Goal: Find specific page/section: Find specific page/section

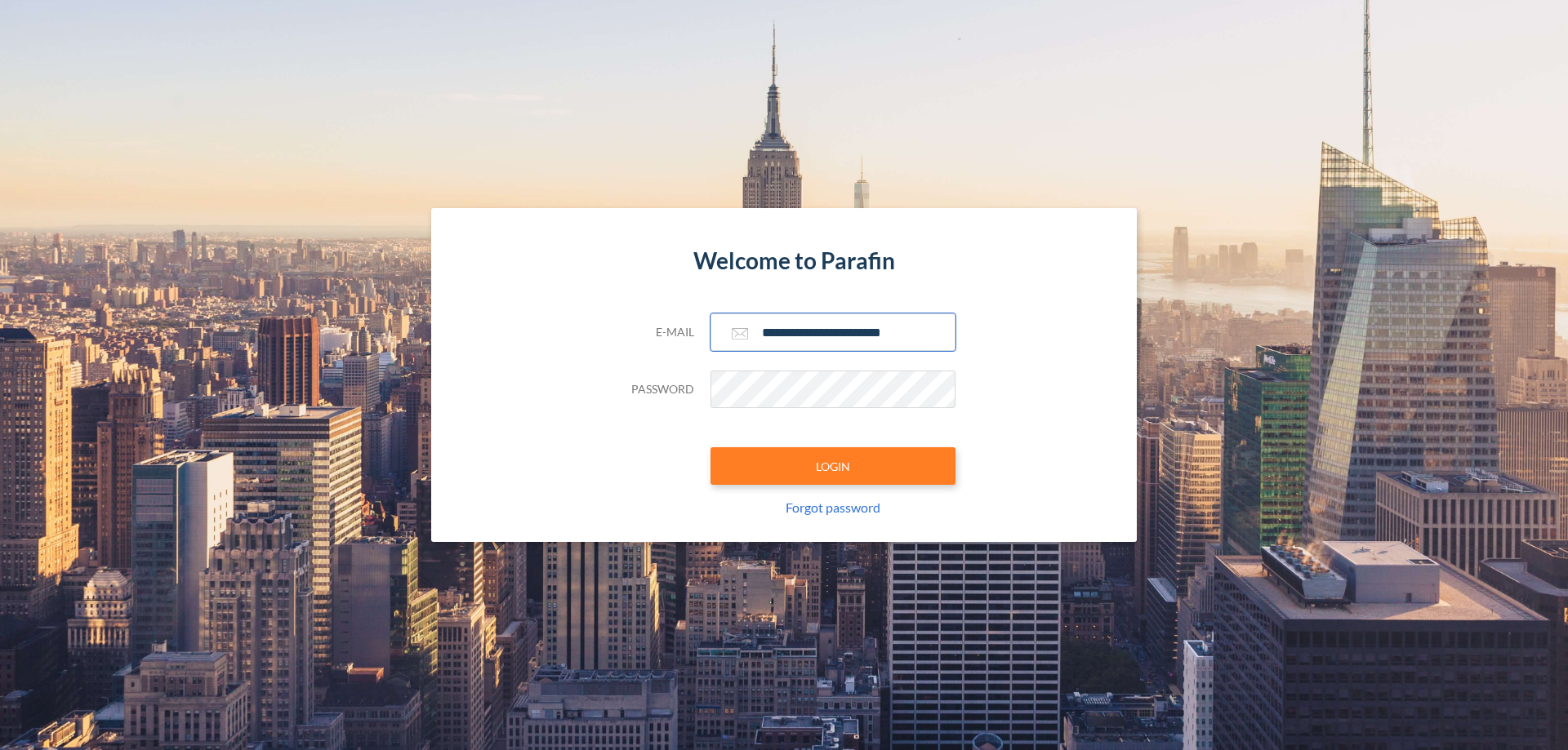
type input "**********"
click at [833, 467] on button "LOGIN" at bounding box center [833, 466] width 245 height 37
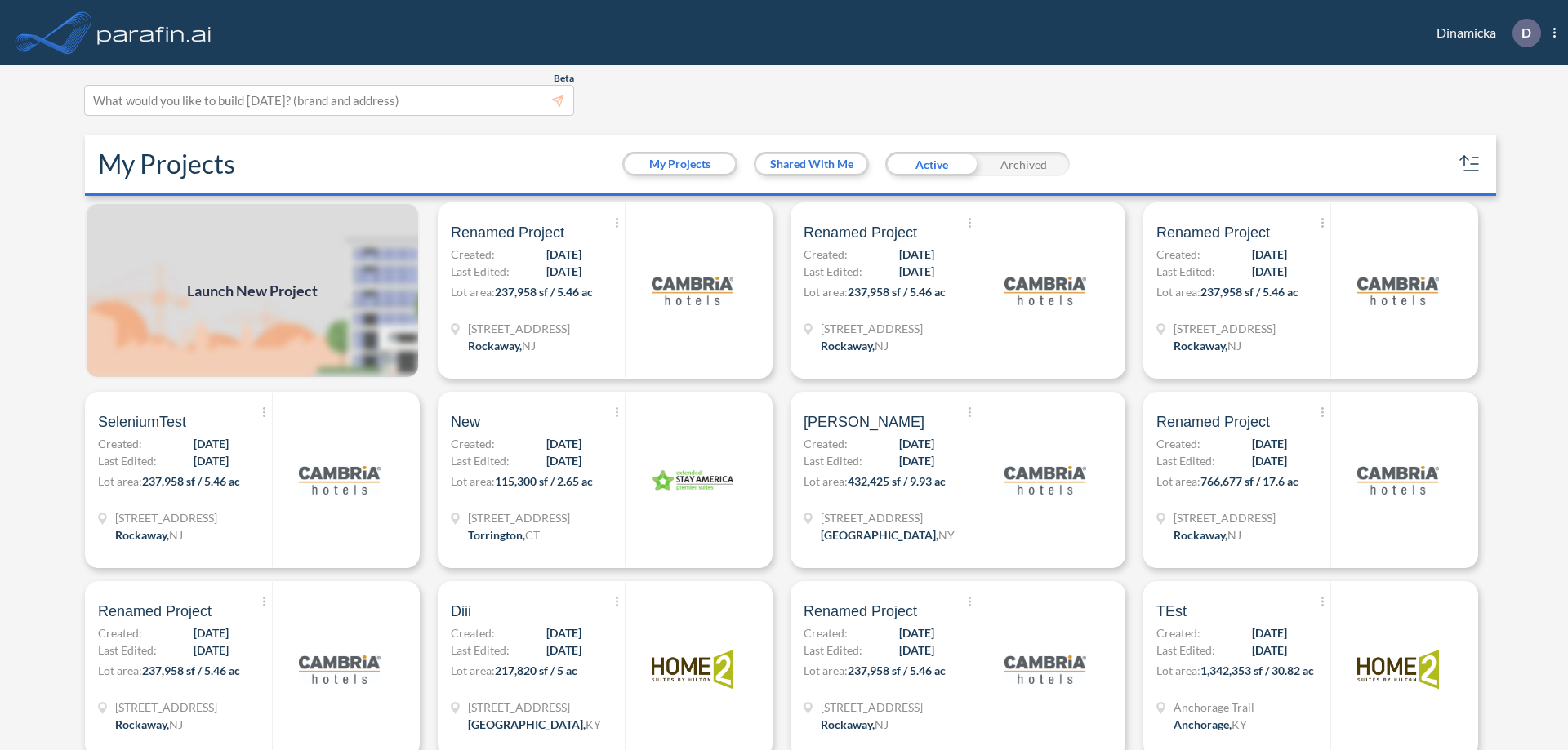
scroll to position [4, 0]
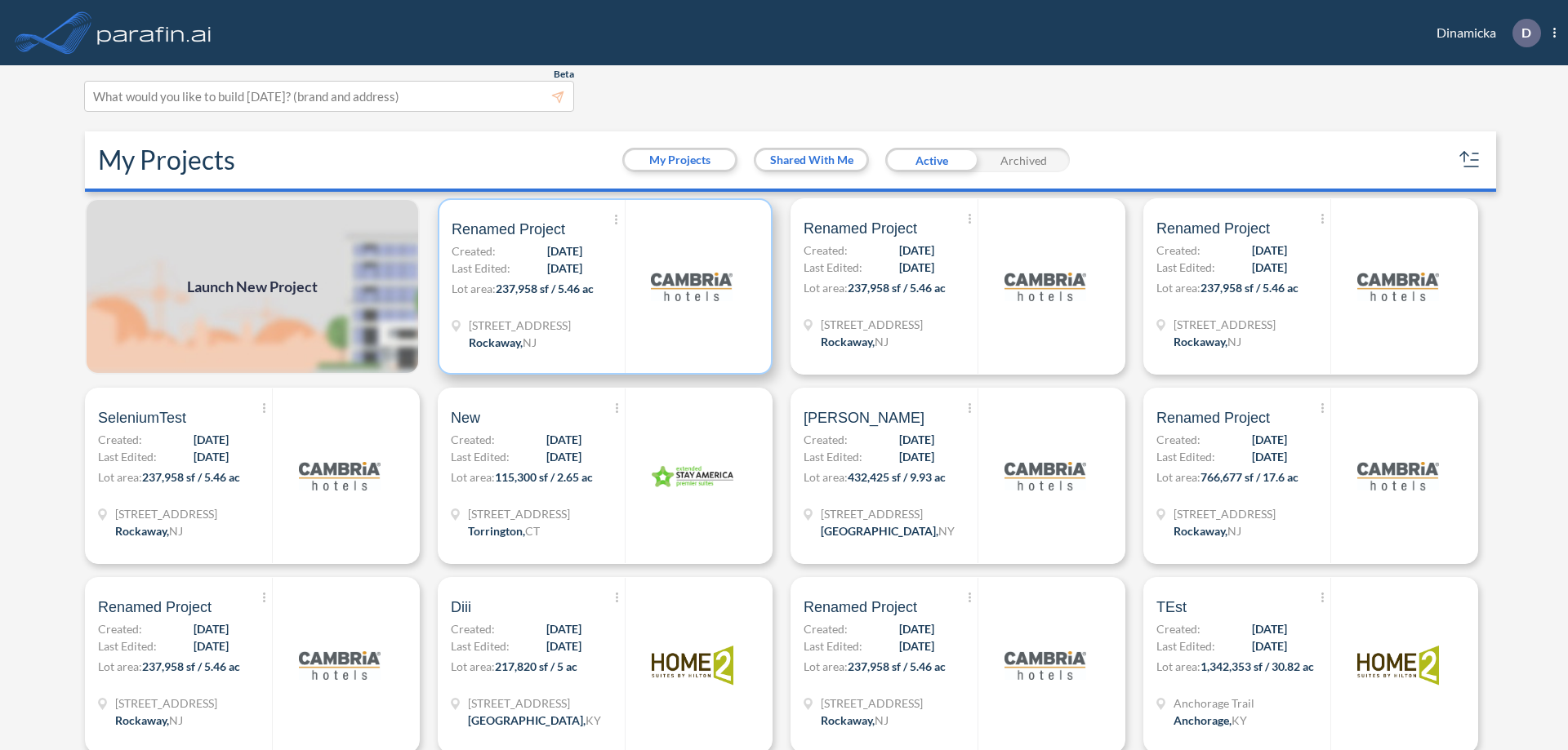
click at [602, 287] on p "Lot area: 237,958 sf / 5.46 ac" at bounding box center [539, 291] width 173 height 23
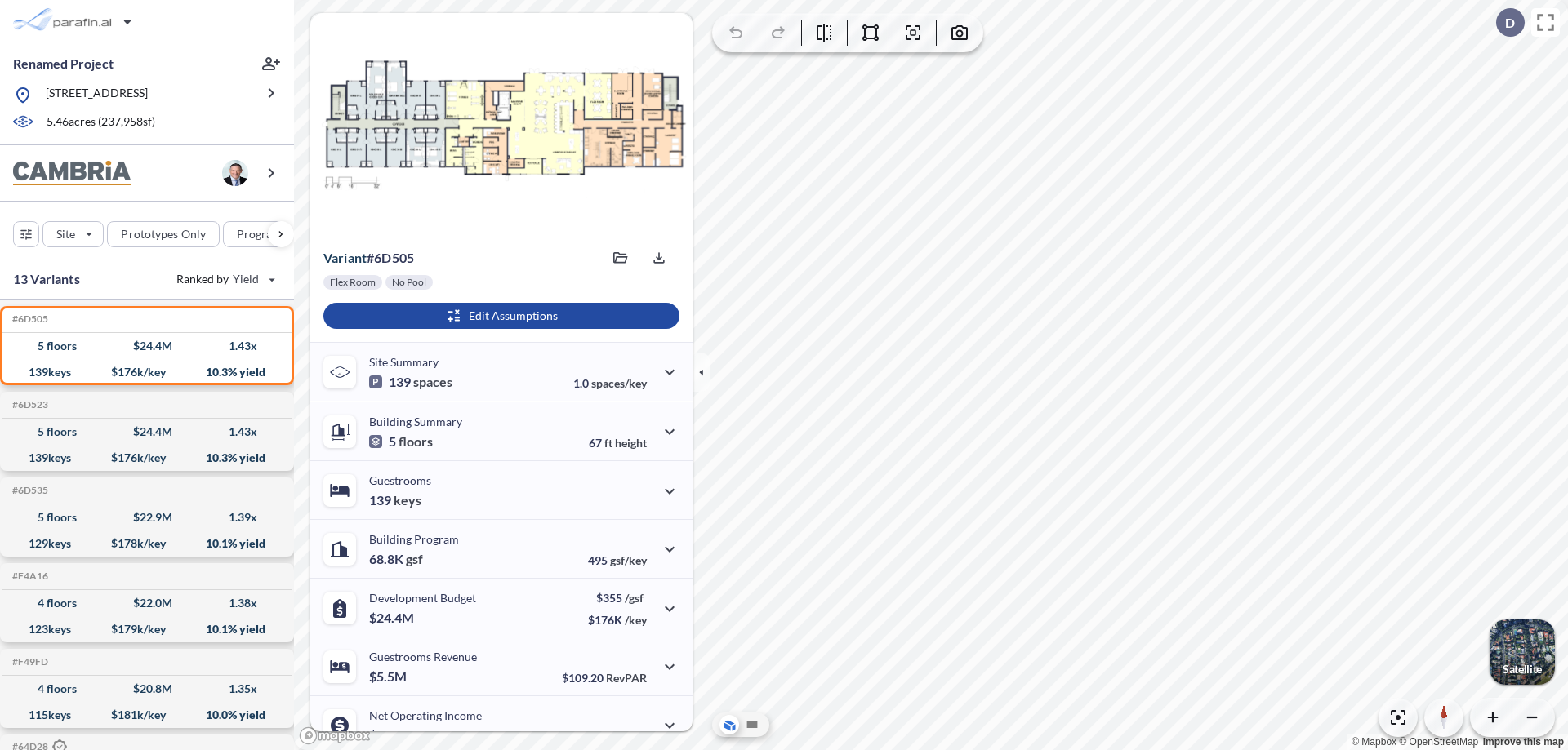
scroll to position [82, 0]
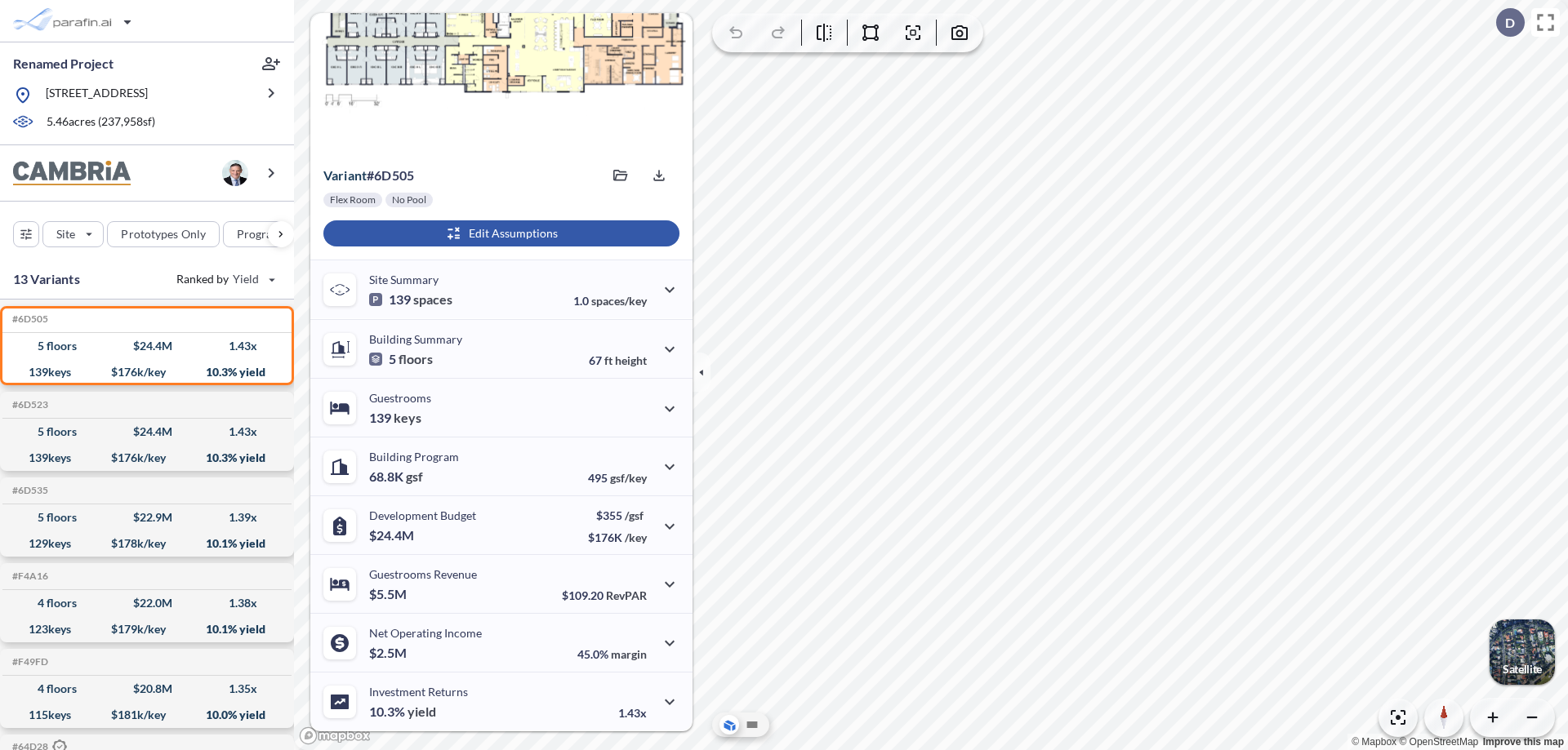
click at [499, 233] on div "button" at bounding box center [501, 233] width 356 height 26
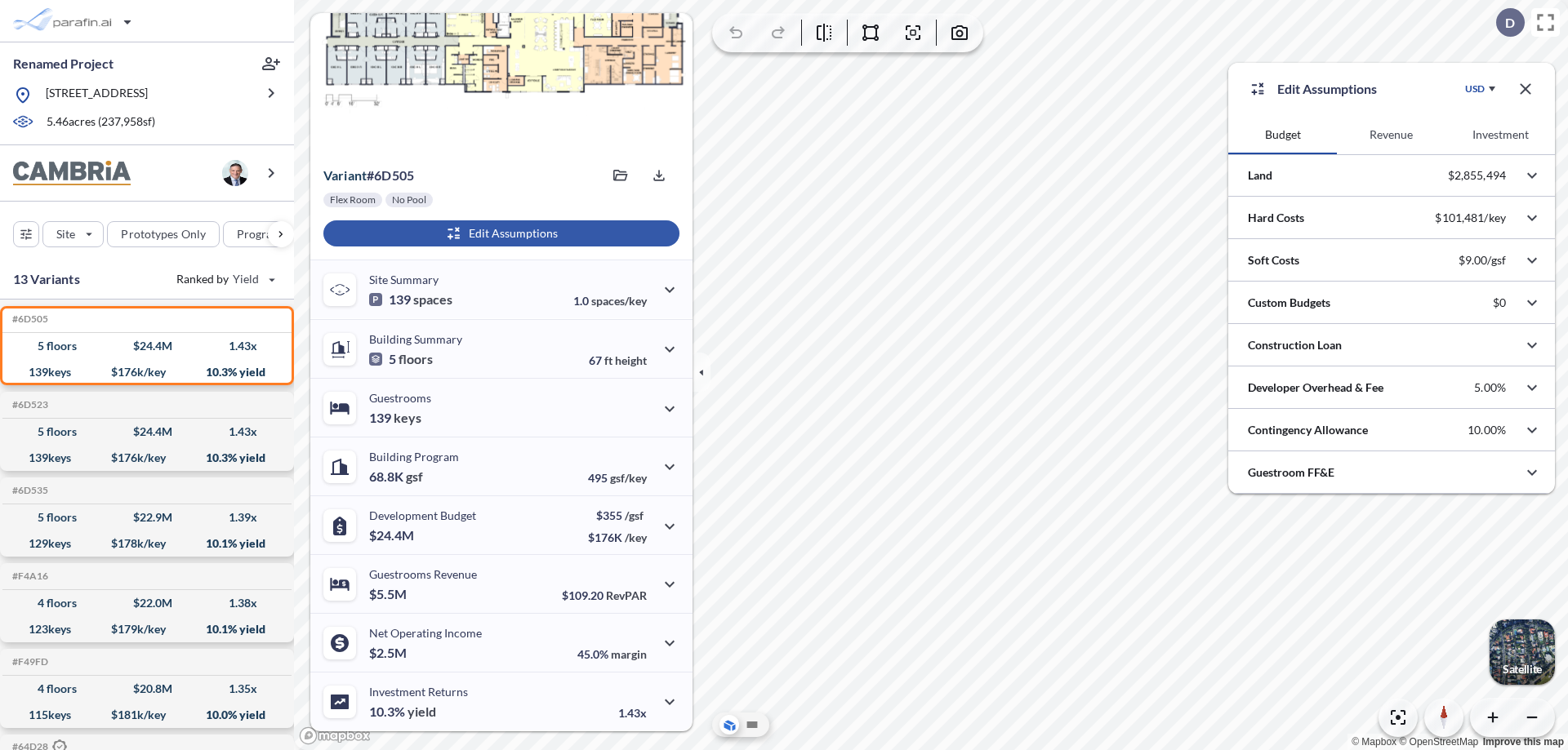
click at [1391, 135] on button "Revenue" at bounding box center [1392, 134] width 109 height 39
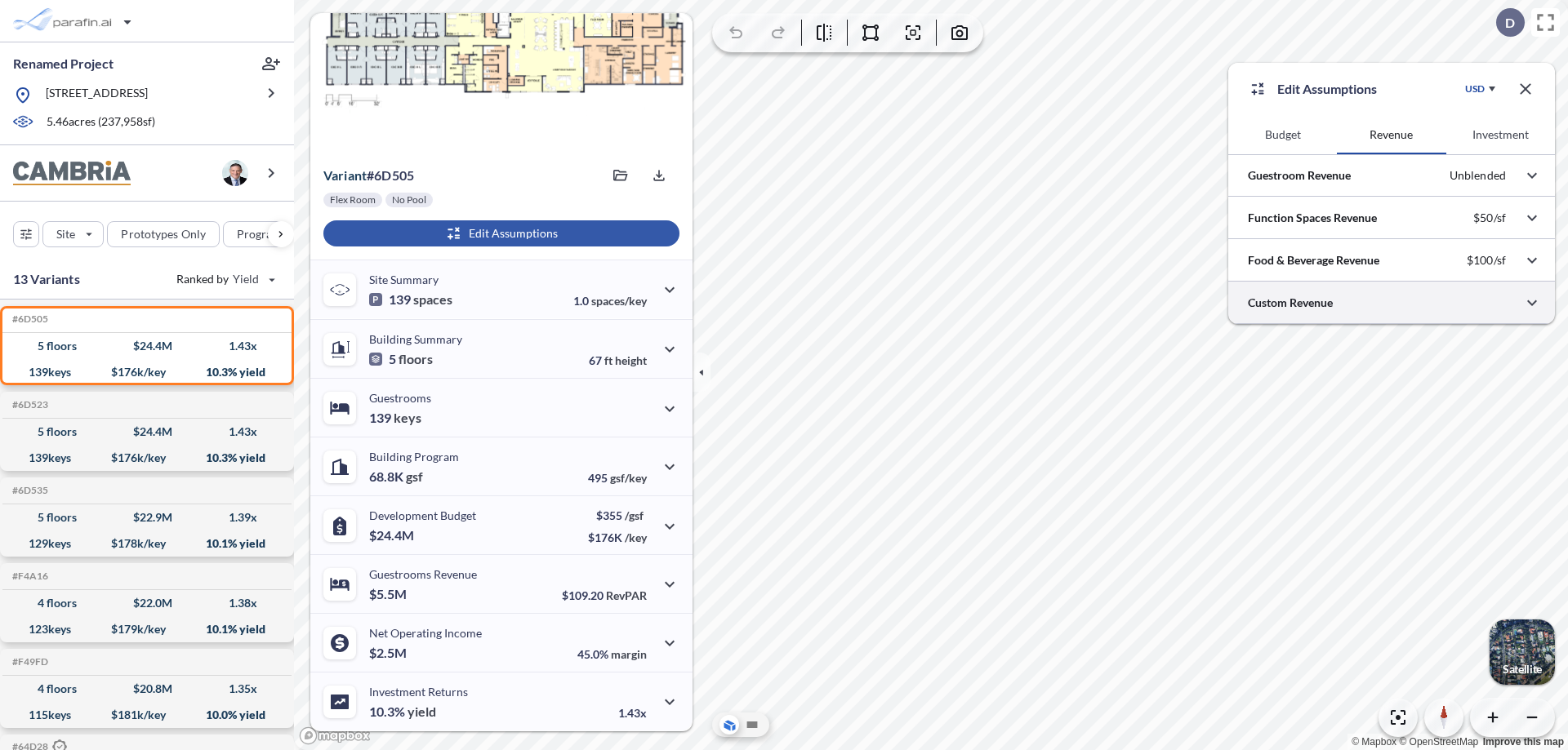
click at [1392, 303] on div at bounding box center [1392, 302] width 327 height 41
